Goal: Navigation & Orientation: Understand site structure

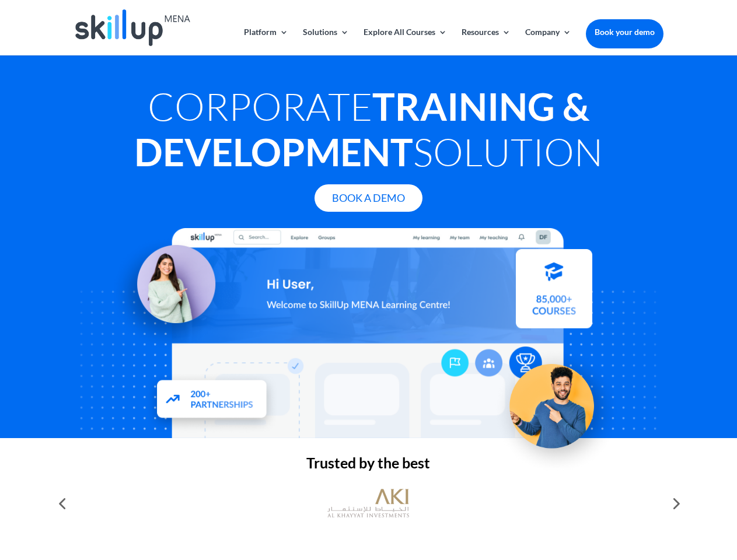
click at [368, 280] on div at bounding box center [369, 333] width 590 height 210
click at [325, 41] on link "Solutions" at bounding box center [326, 41] width 46 height 27
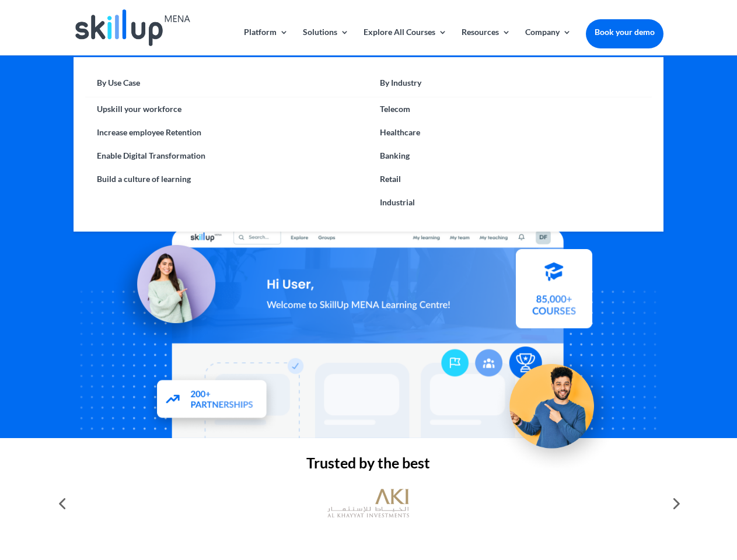
click at [405, 41] on link "Explore All Courses" at bounding box center [405, 41] width 83 height 27
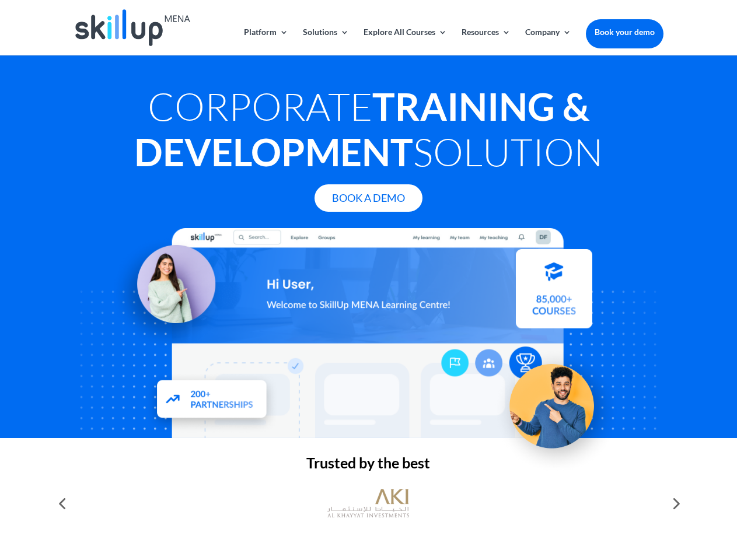
click at [485, 41] on link "Resources" at bounding box center [486, 41] width 49 height 27
click at [548, 41] on link "Company" at bounding box center [548, 41] width 46 height 27
click at [368, 504] on img at bounding box center [369, 503] width 82 height 41
